Goal: Transaction & Acquisition: Purchase product/service

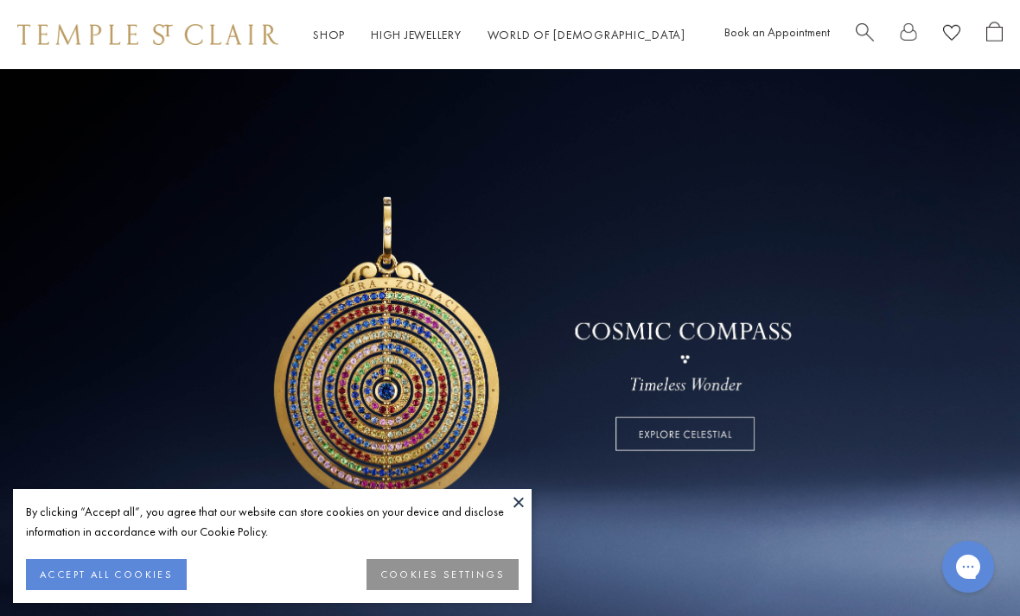
click at [83, 579] on button "ACCEPT ALL COOKIES" at bounding box center [106, 574] width 161 height 31
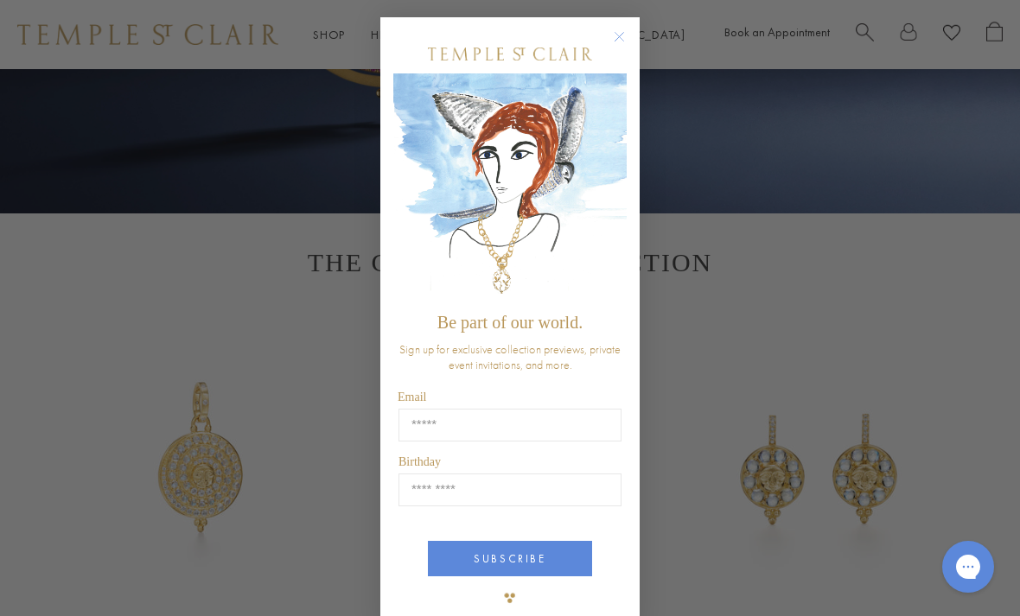
scroll to position [417, 0]
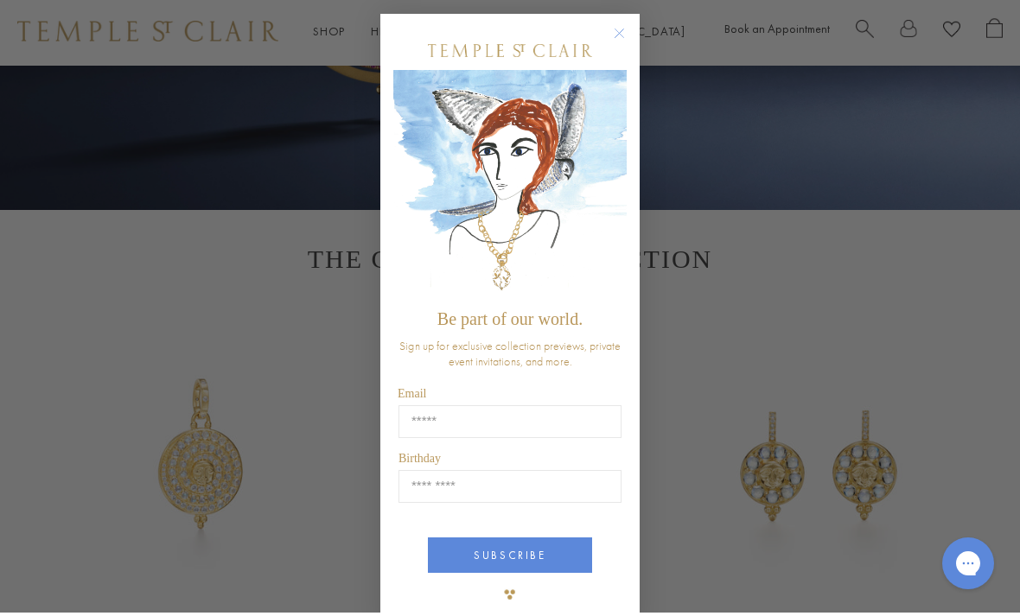
click at [635, 38] on form "Be part of our world. Sign up for exclusive collection previews, private event …" at bounding box center [509, 324] width 259 height 615
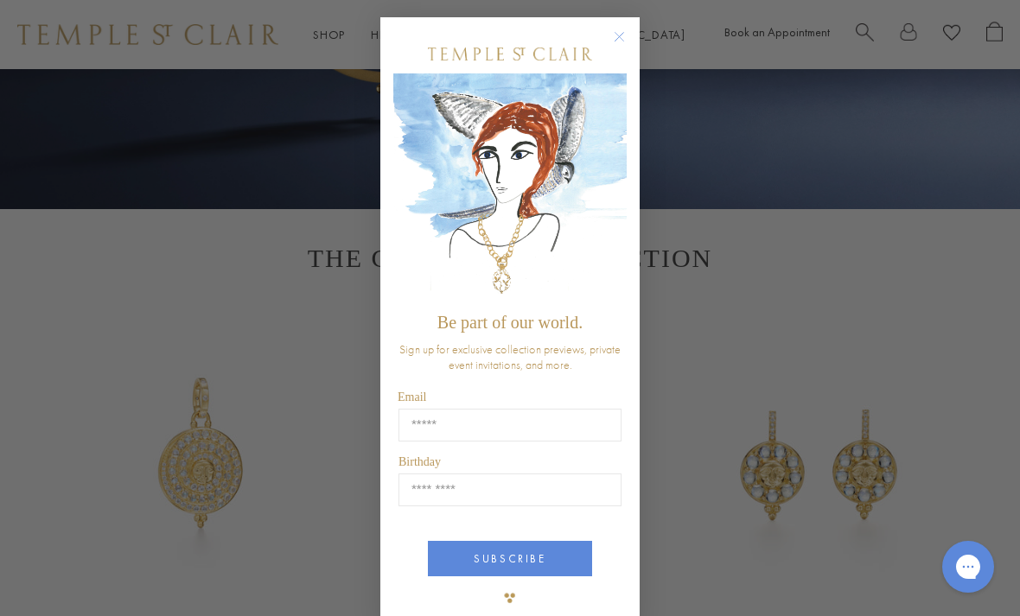
click at [640, 35] on div "Close dialog Be part of our world. Sign up for exclusive collection previews, p…" at bounding box center [510, 308] width 294 height 616
click at [629, 41] on icon "Close dialog" at bounding box center [620, 37] width 22 height 22
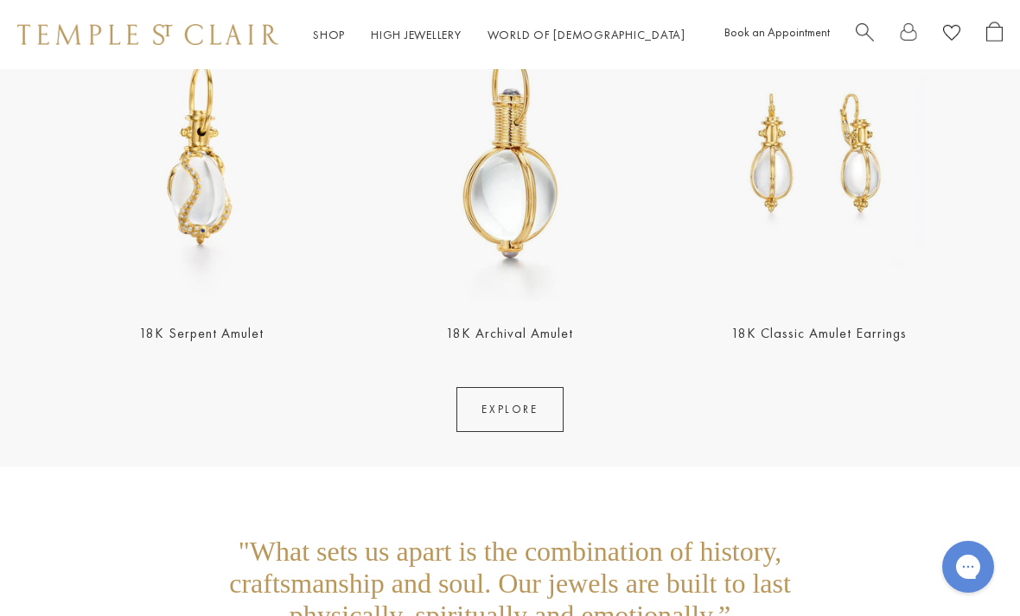
scroll to position [3027, 0]
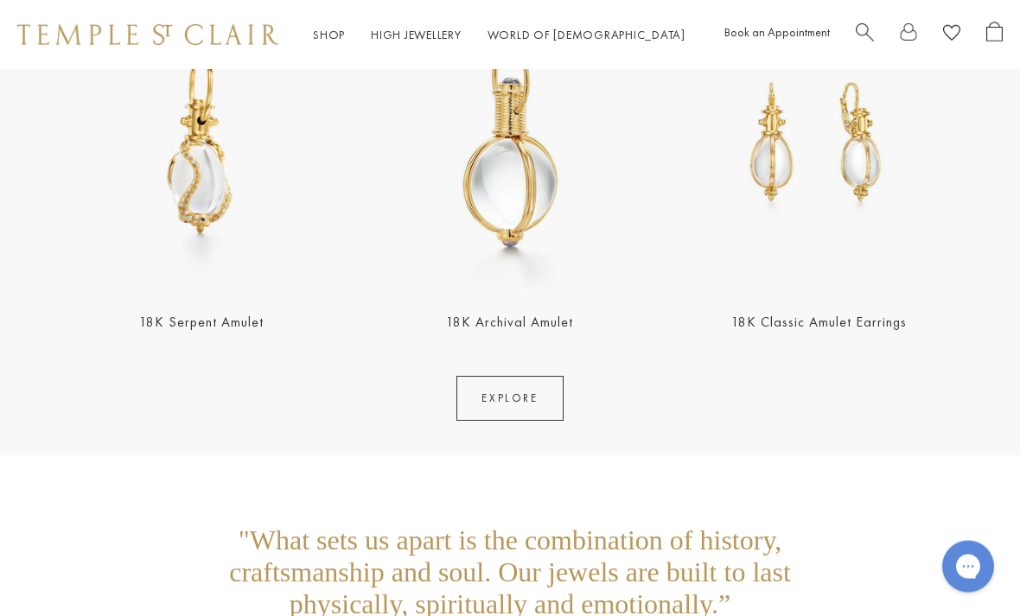
click at [512, 407] on link "EXPLORE" at bounding box center [509, 399] width 106 height 45
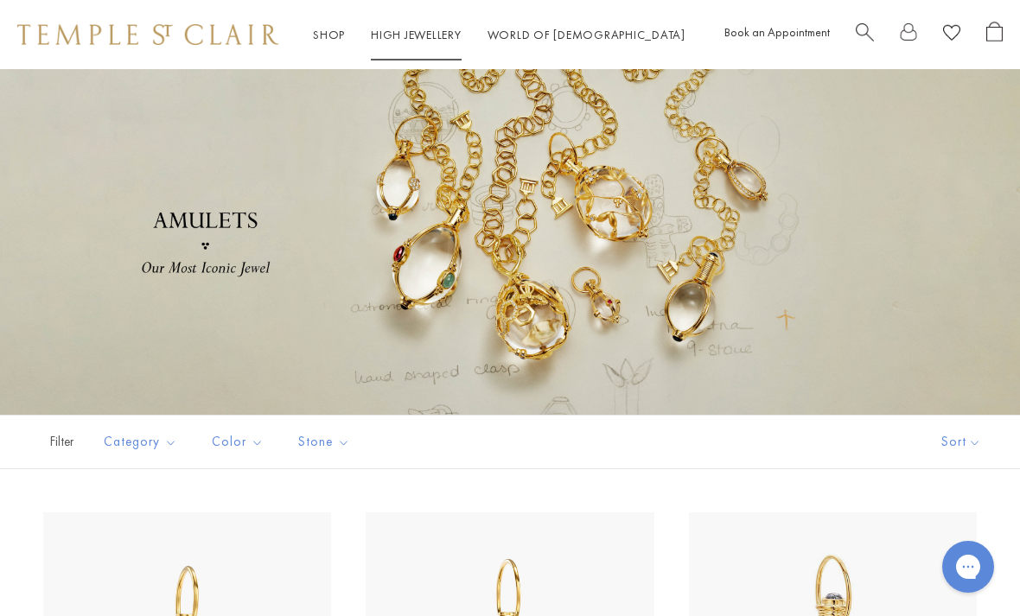
click at [425, 31] on link "High Jewellery High Jewellery" at bounding box center [416, 35] width 91 height 16
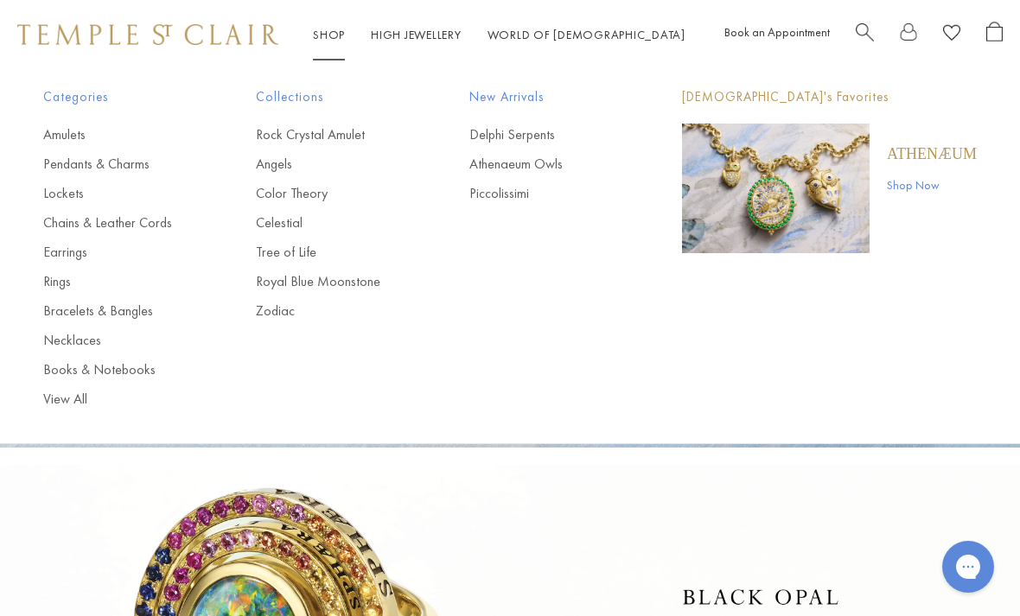
click at [123, 172] on link "Pendants & Charms" at bounding box center [114, 164] width 143 height 19
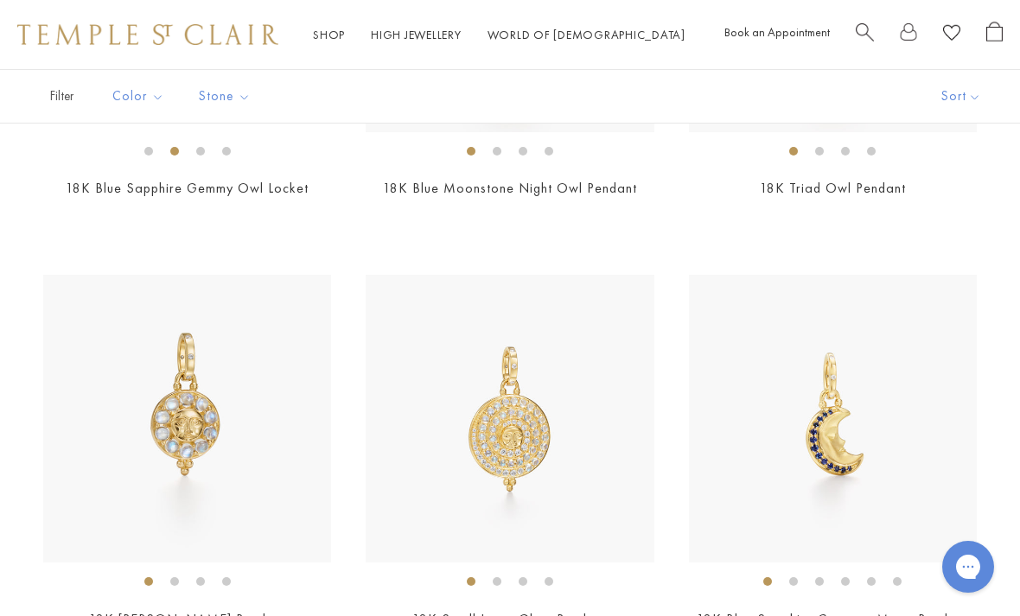
scroll to position [1240, 0]
